Goal: Information Seeking & Learning: Learn about a topic

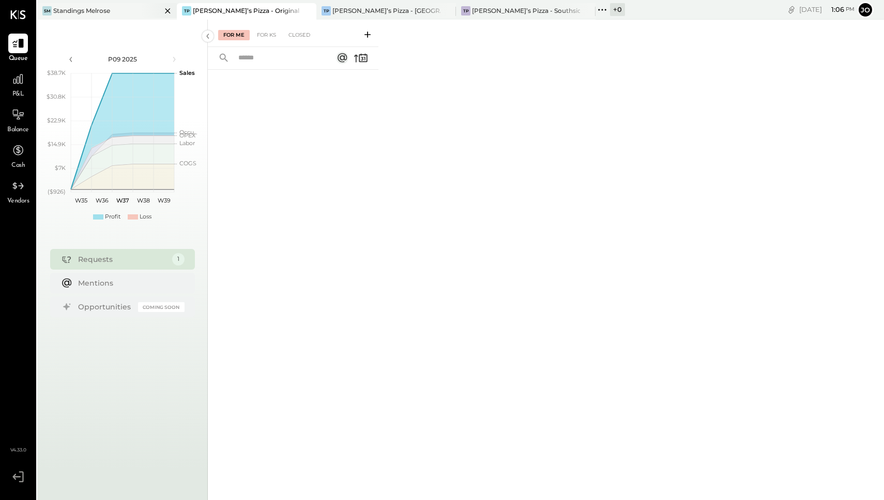
click at [121, 14] on div "SM Standings Melrose" at bounding box center [99, 10] width 124 height 9
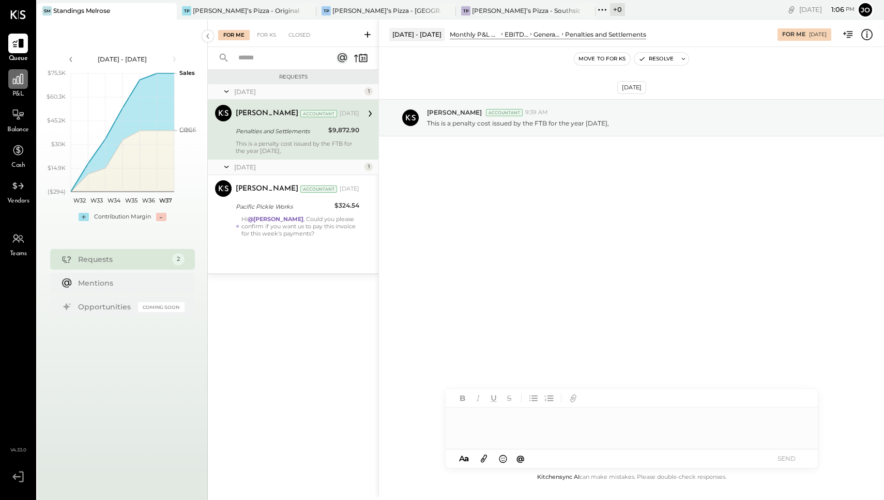
click at [12, 76] on icon at bounding box center [17, 78] width 13 height 13
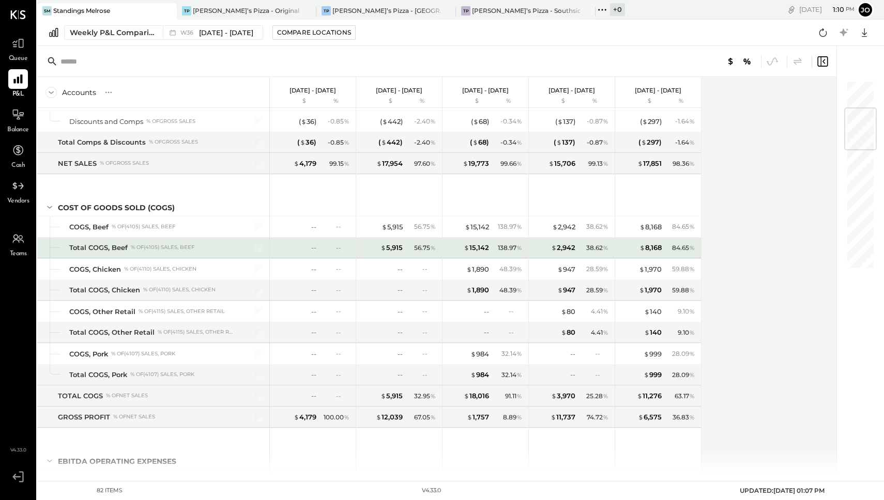
scroll to position [237, 0]
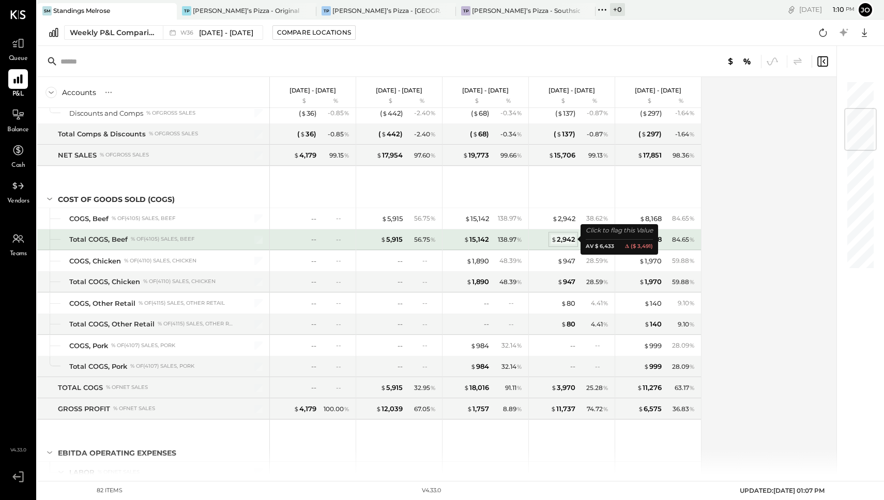
click at [564, 237] on div "$ 2,942" at bounding box center [563, 240] width 24 height 10
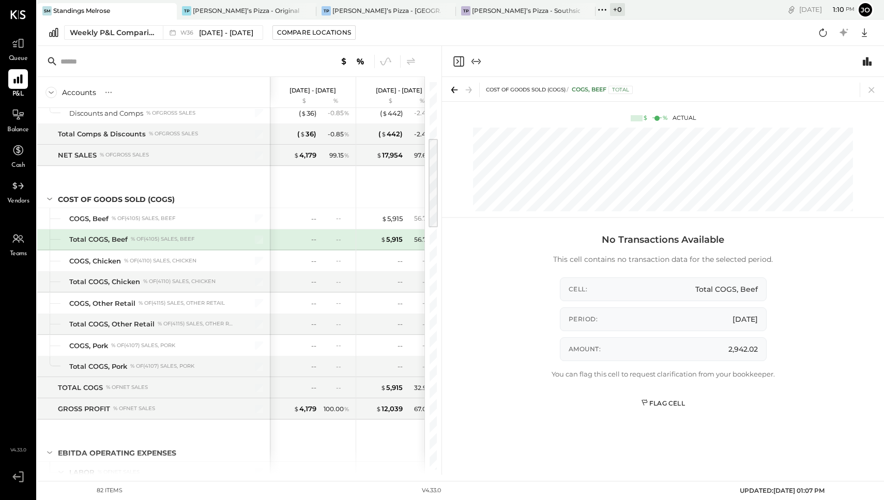
click at [670, 404] on div "Flag Cell" at bounding box center [663, 403] width 44 height 9
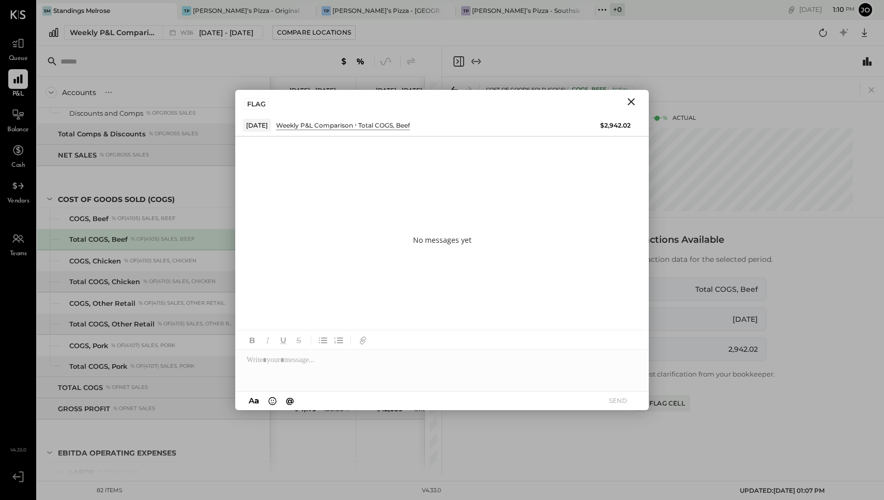
click at [634, 100] on icon "Close" at bounding box center [631, 102] width 12 height 12
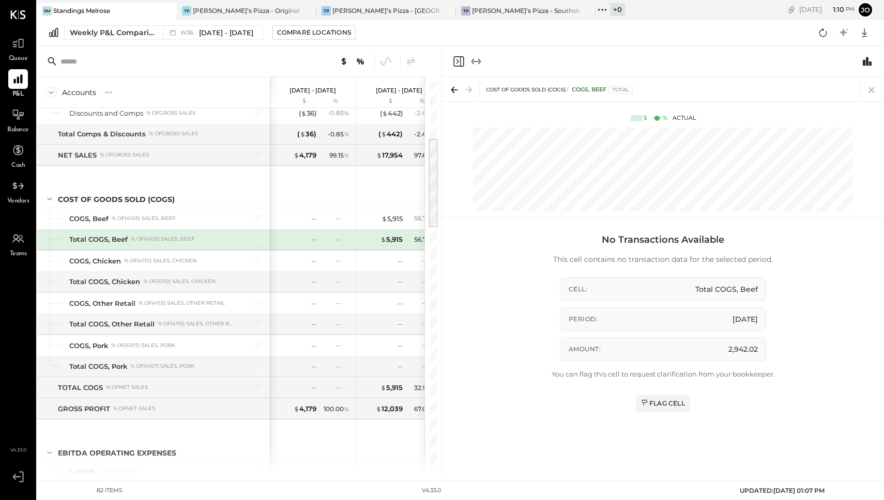
click at [866, 86] on icon at bounding box center [871, 90] width 14 height 14
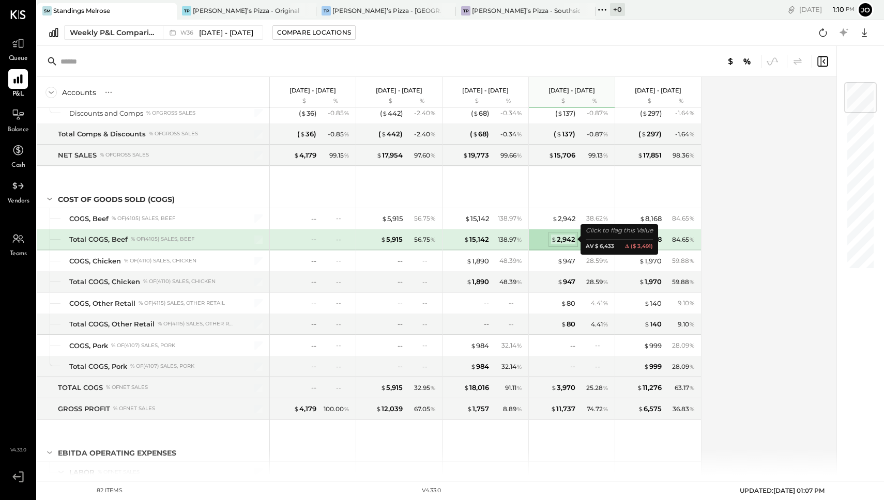
click at [560, 236] on div "$ 2,942" at bounding box center [563, 240] width 24 height 10
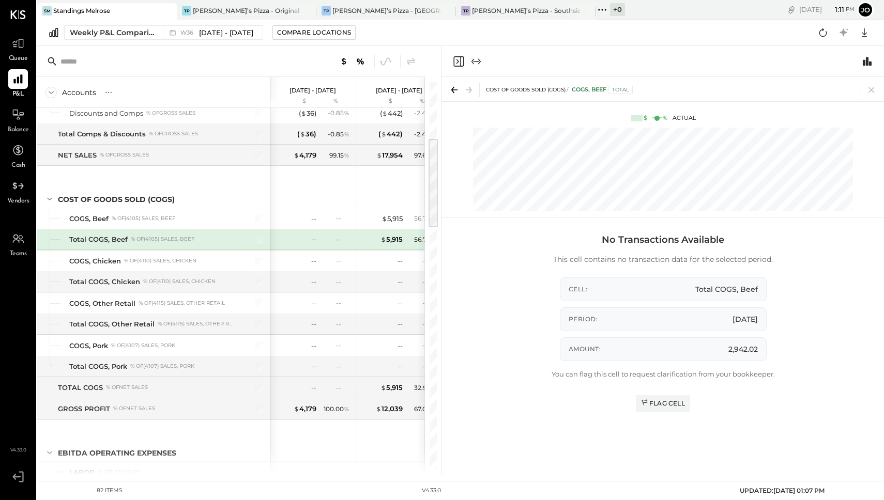
click at [868, 80] on div "COST OF GOODS SOLD (COGS) COGS, Beef Total" at bounding box center [663, 89] width 442 height 24
click at [869, 89] on icon at bounding box center [871, 90] width 14 height 14
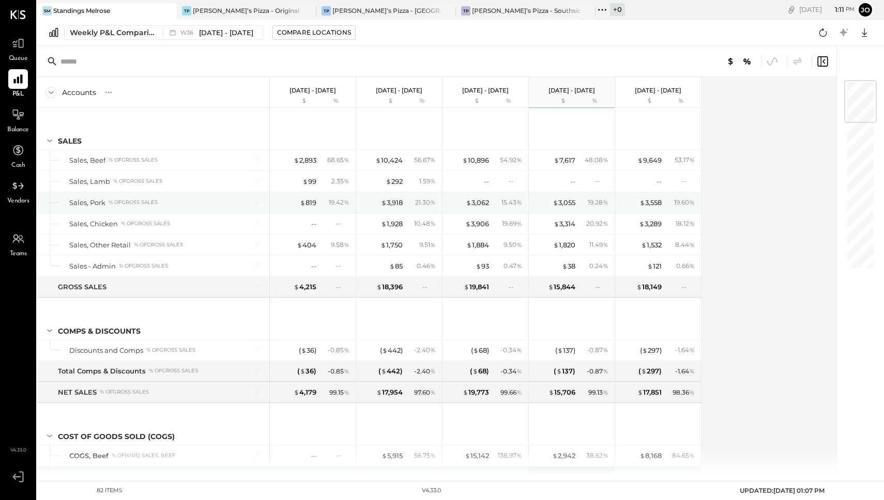
click at [423, 203] on div "21.30 %" at bounding box center [425, 202] width 21 height 9
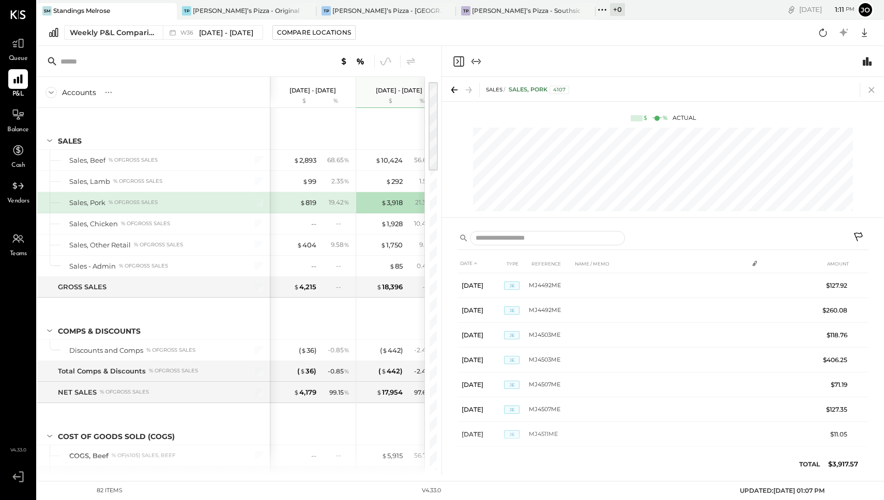
click at [873, 87] on icon at bounding box center [871, 90] width 14 height 14
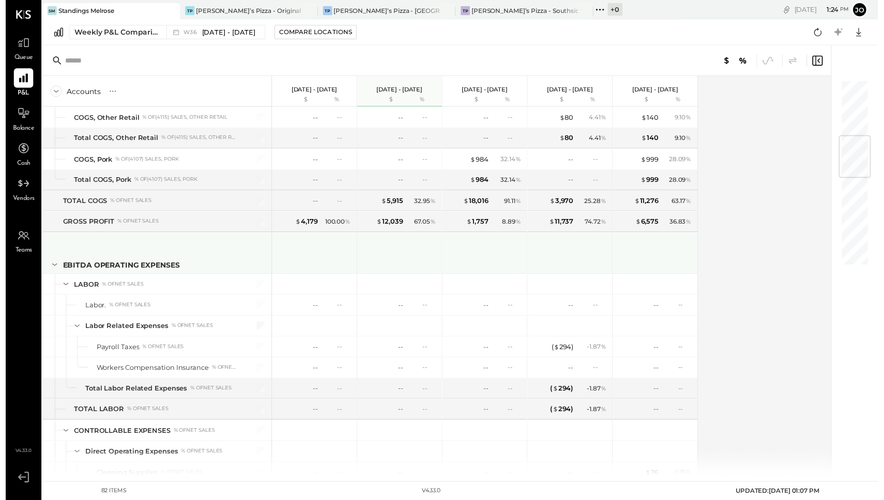
scroll to position [413, 0]
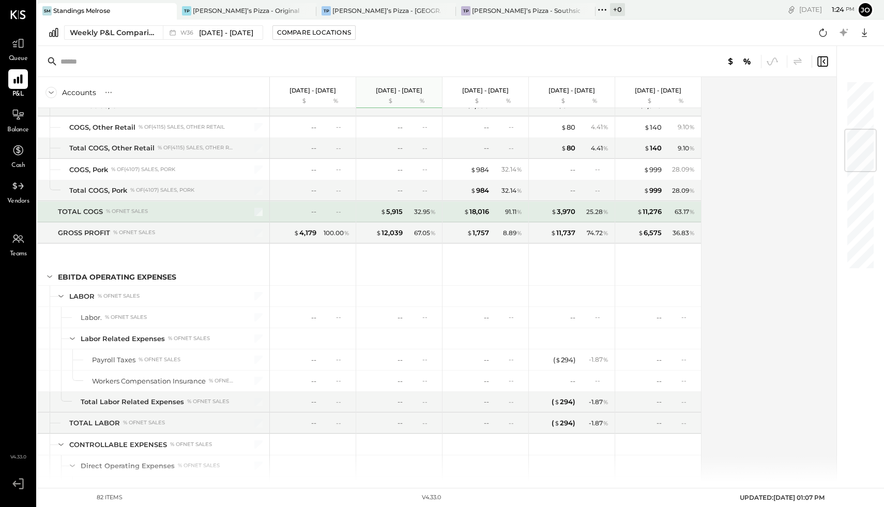
click at [257, 204] on div at bounding box center [252, 212] width 26 height 21
